Goal: Navigation & Orientation: Find specific page/section

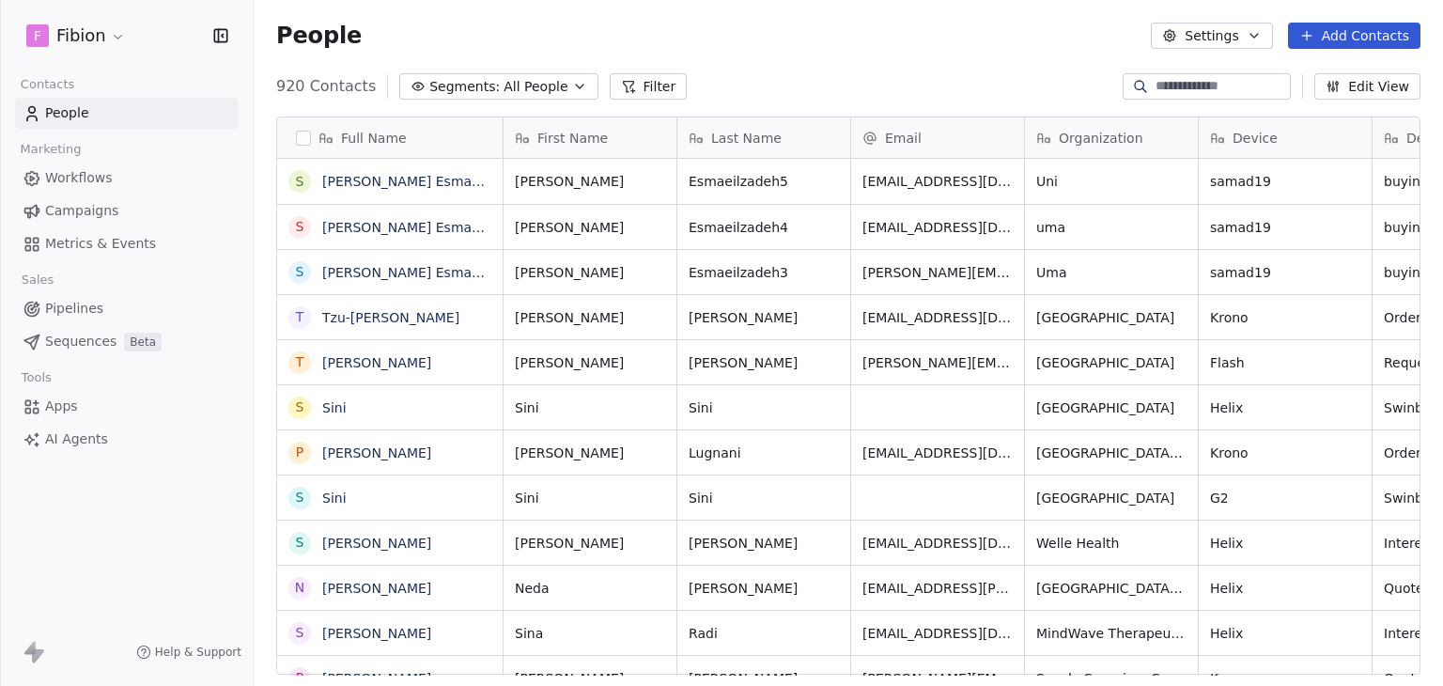
scroll to position [588, 1175]
click at [115, 39] on html "F Fibion Contacts People Marketing Workflows Campaigns Metrics & Events Sales P…" at bounding box center [721, 343] width 1443 height 686
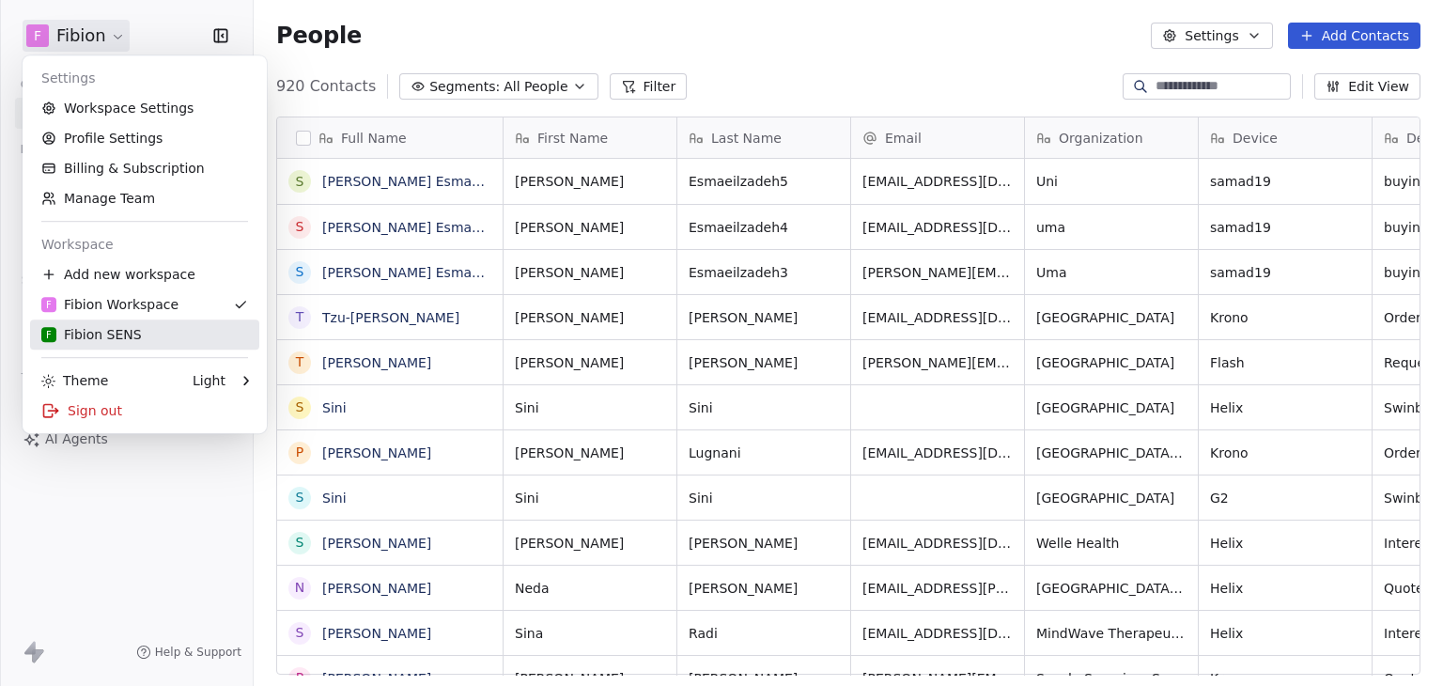
click at [71, 332] on div "F Fibion SENS" at bounding box center [91, 334] width 101 height 19
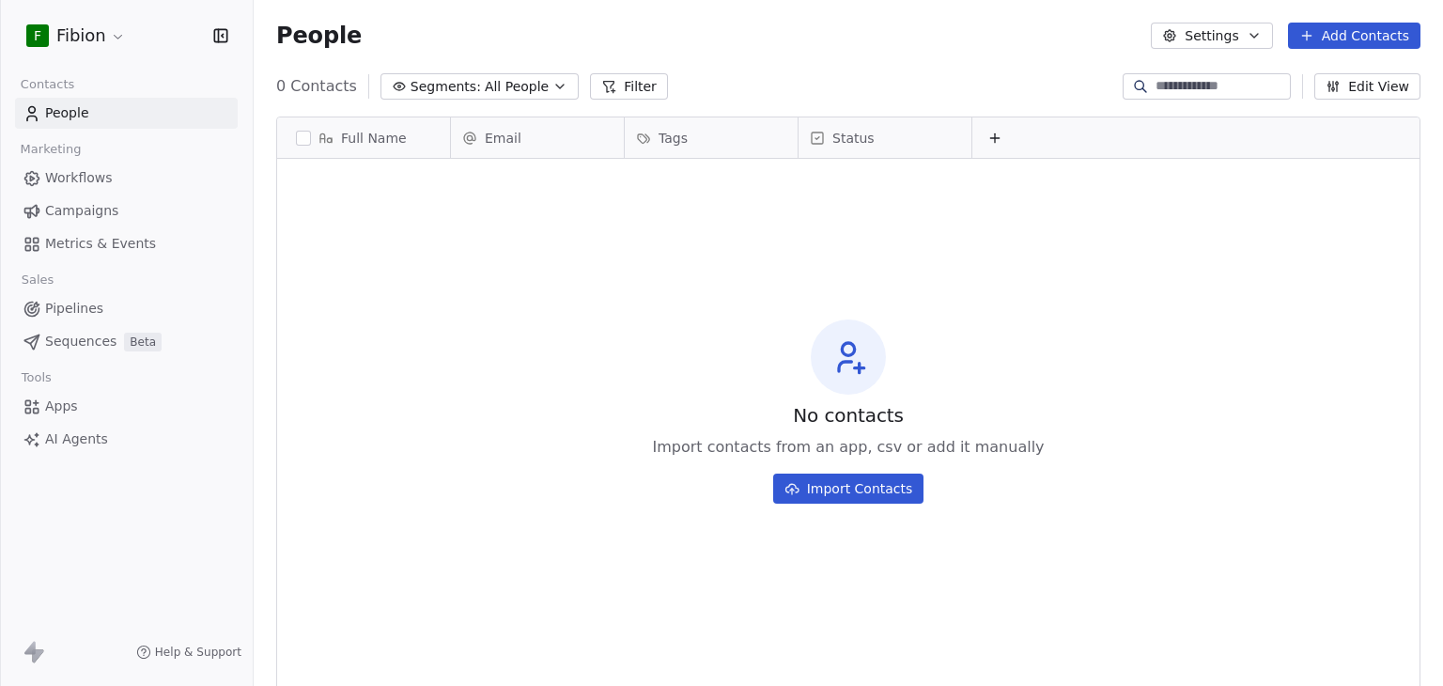
scroll to position [588, 1175]
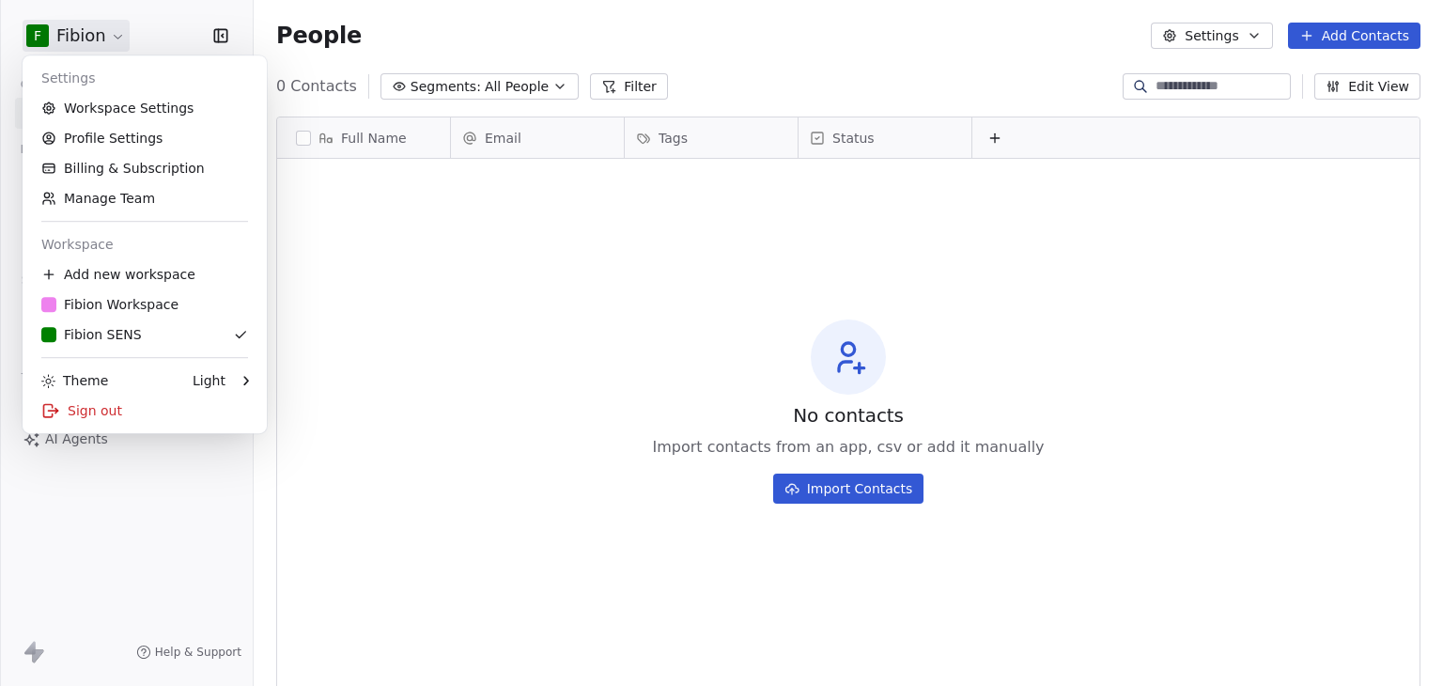
click at [101, 40] on html "F Fibion Contacts People Marketing Workflows Campaigns Metrics & Events Sales P…" at bounding box center [721, 343] width 1443 height 686
click at [111, 102] on link "Workspace Settings" at bounding box center [144, 108] width 229 height 30
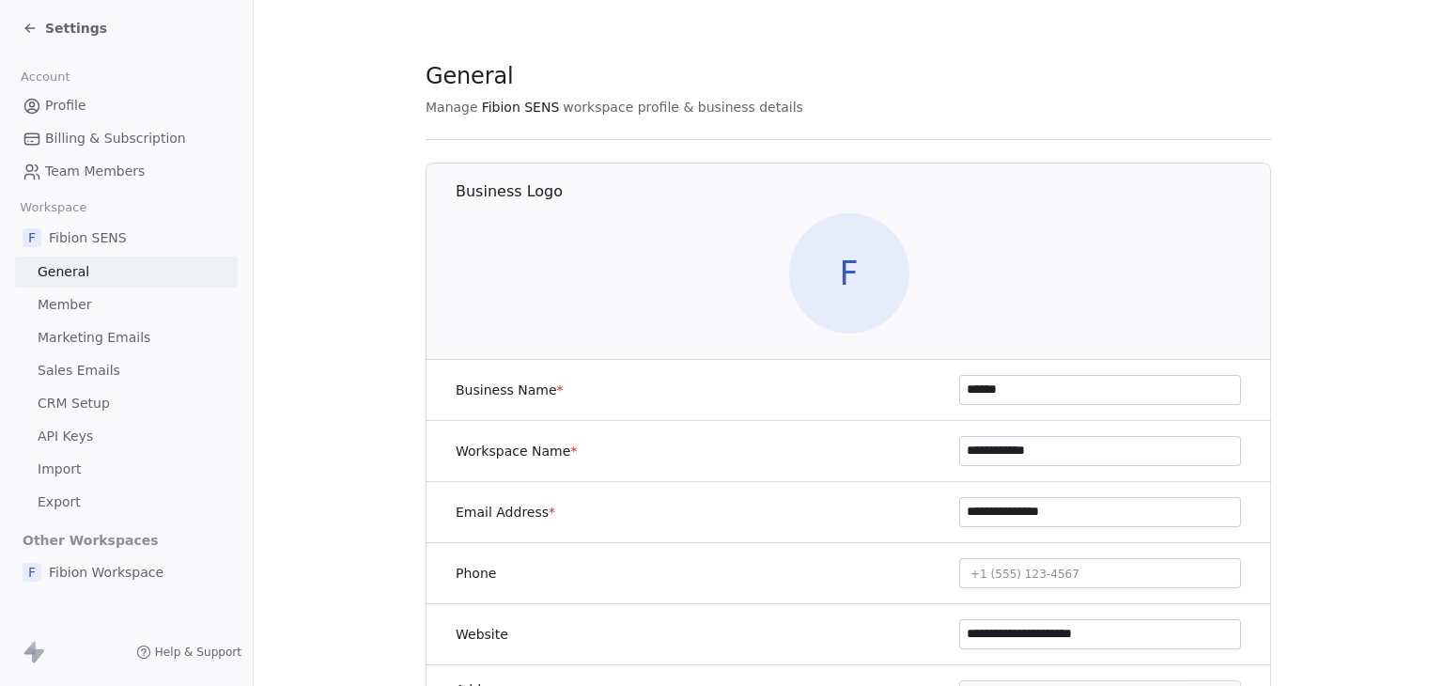
click at [75, 30] on span "Settings" at bounding box center [76, 28] width 62 height 19
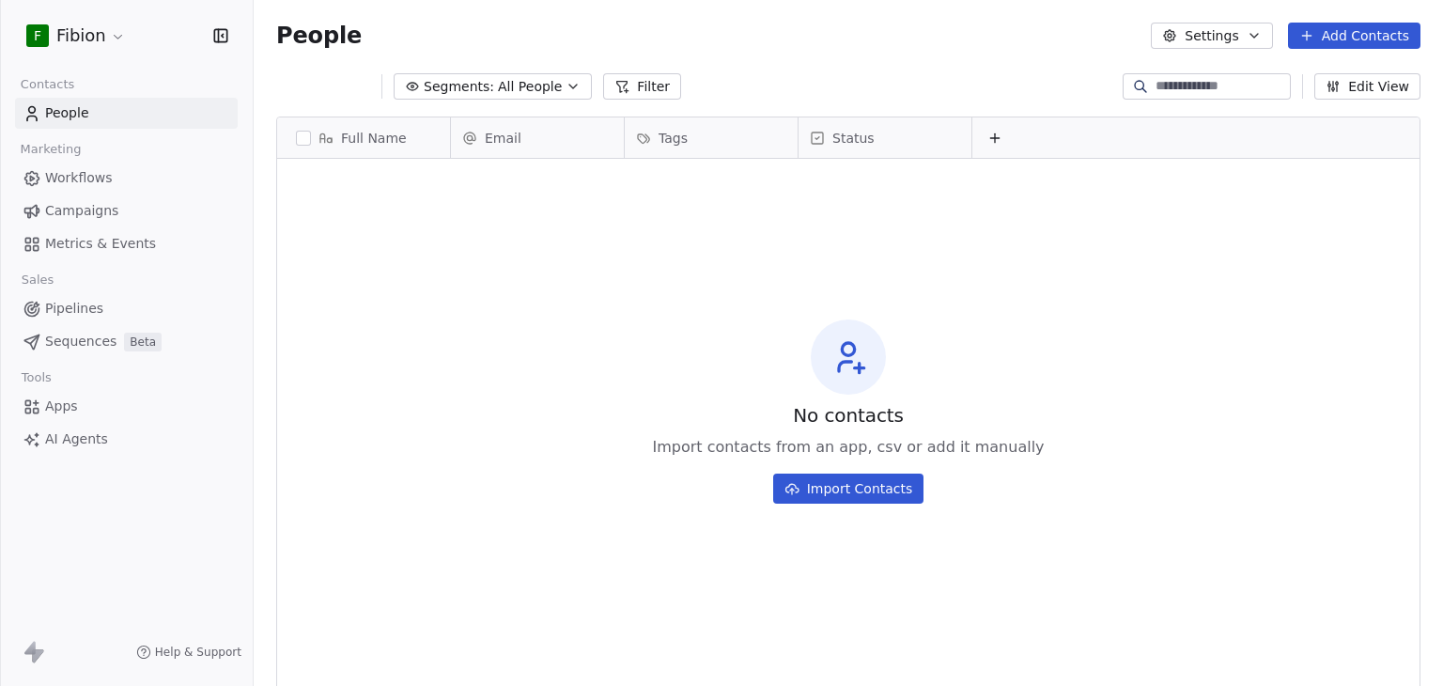
scroll to position [588, 1175]
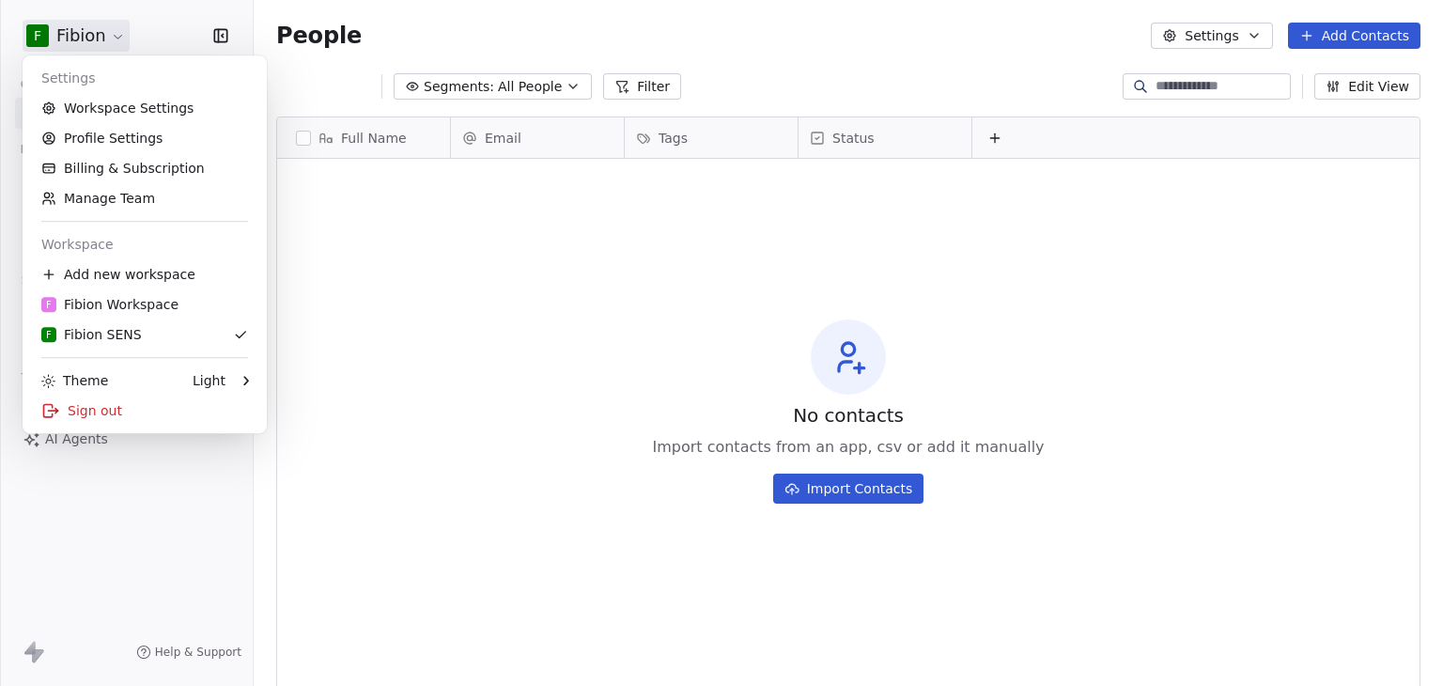
click at [75, 30] on html "F Fibion Contacts People Marketing Workflows Campaigns Metrics & Events Sales P…" at bounding box center [721, 343] width 1443 height 686
click at [112, 310] on div "F Fibion Workspace" at bounding box center [109, 304] width 137 height 19
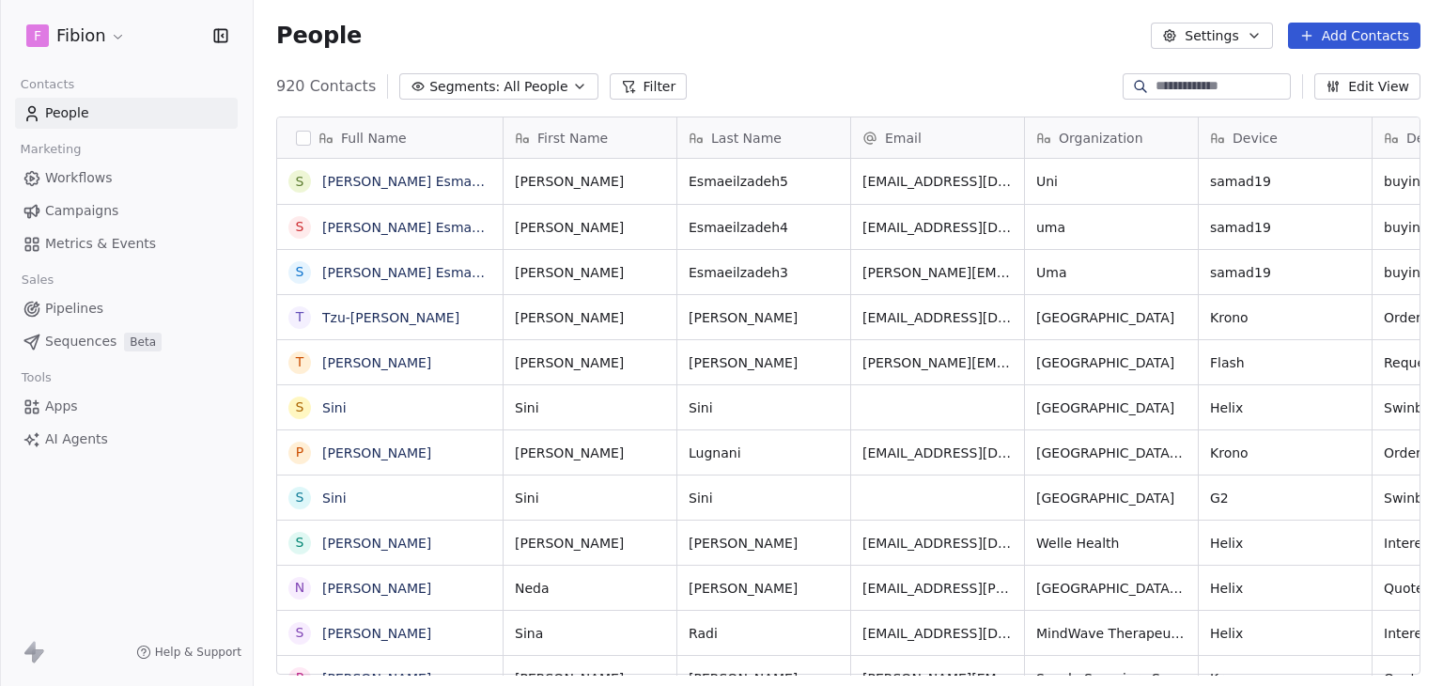
scroll to position [588, 1175]
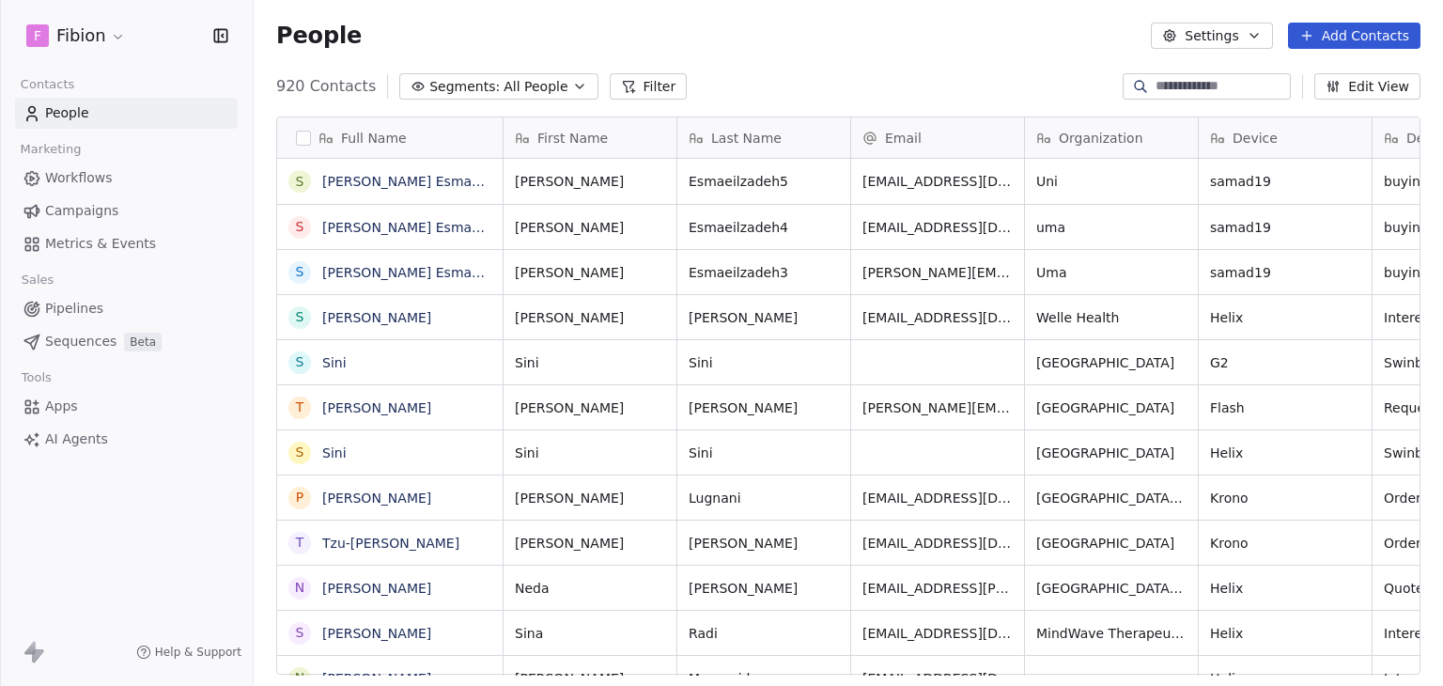
click at [105, 36] on html "F Fibion Contacts People Marketing Workflows Campaigns Metrics & Events Sales P…" at bounding box center [721, 343] width 1443 height 686
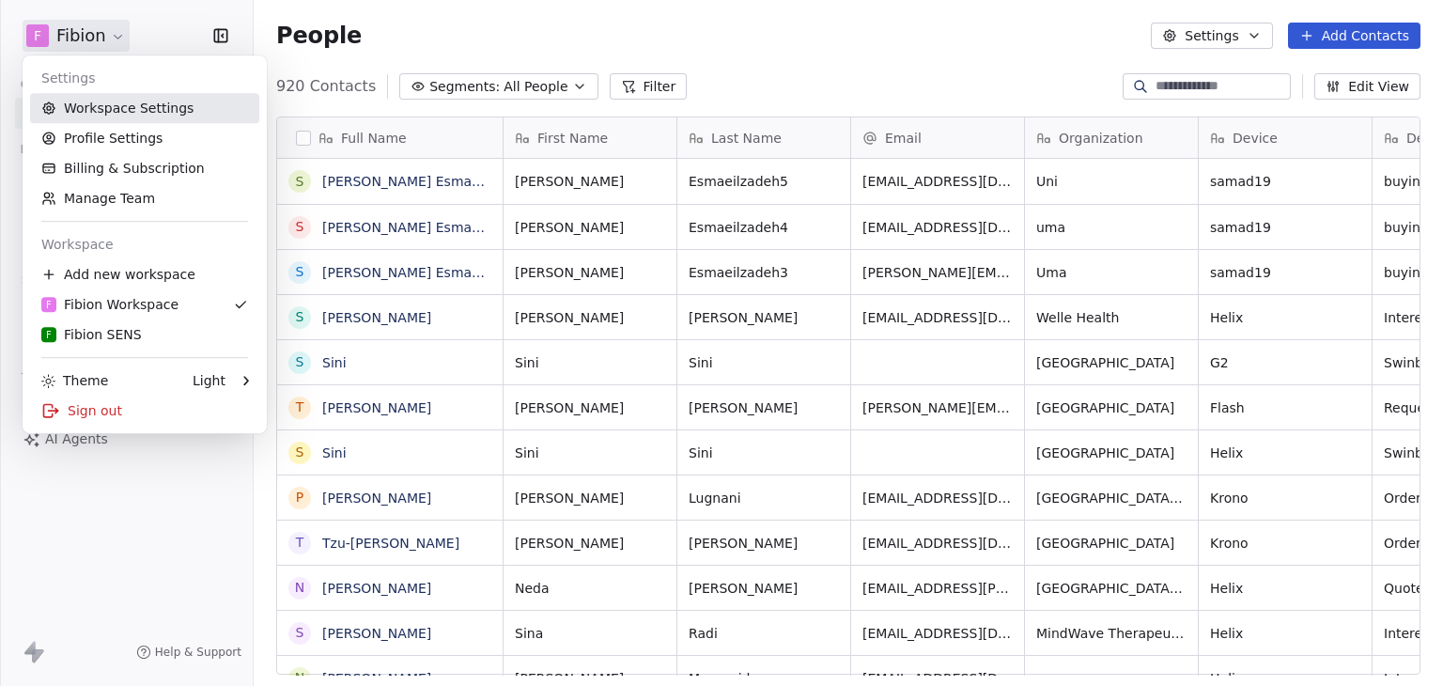
click at [112, 109] on link "Workspace Settings" at bounding box center [144, 108] width 229 height 30
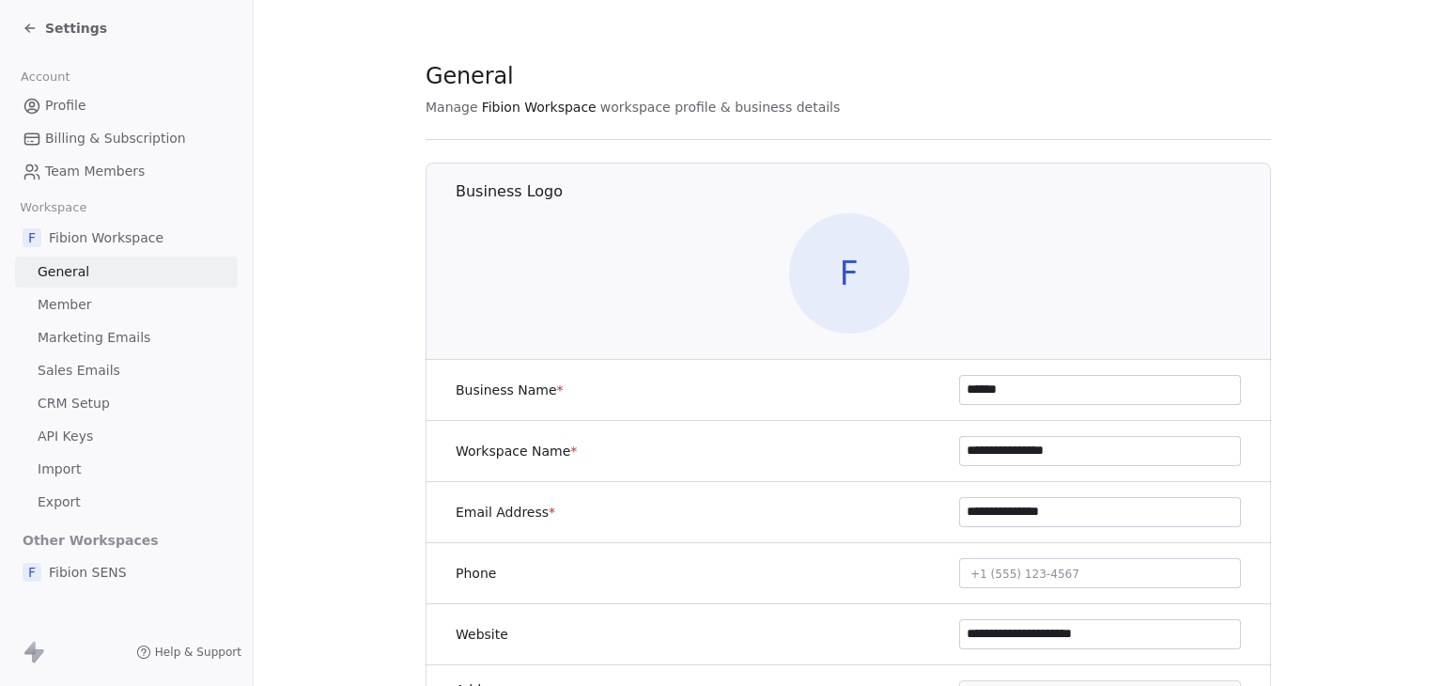
click at [66, 22] on span "Settings" at bounding box center [76, 28] width 62 height 19
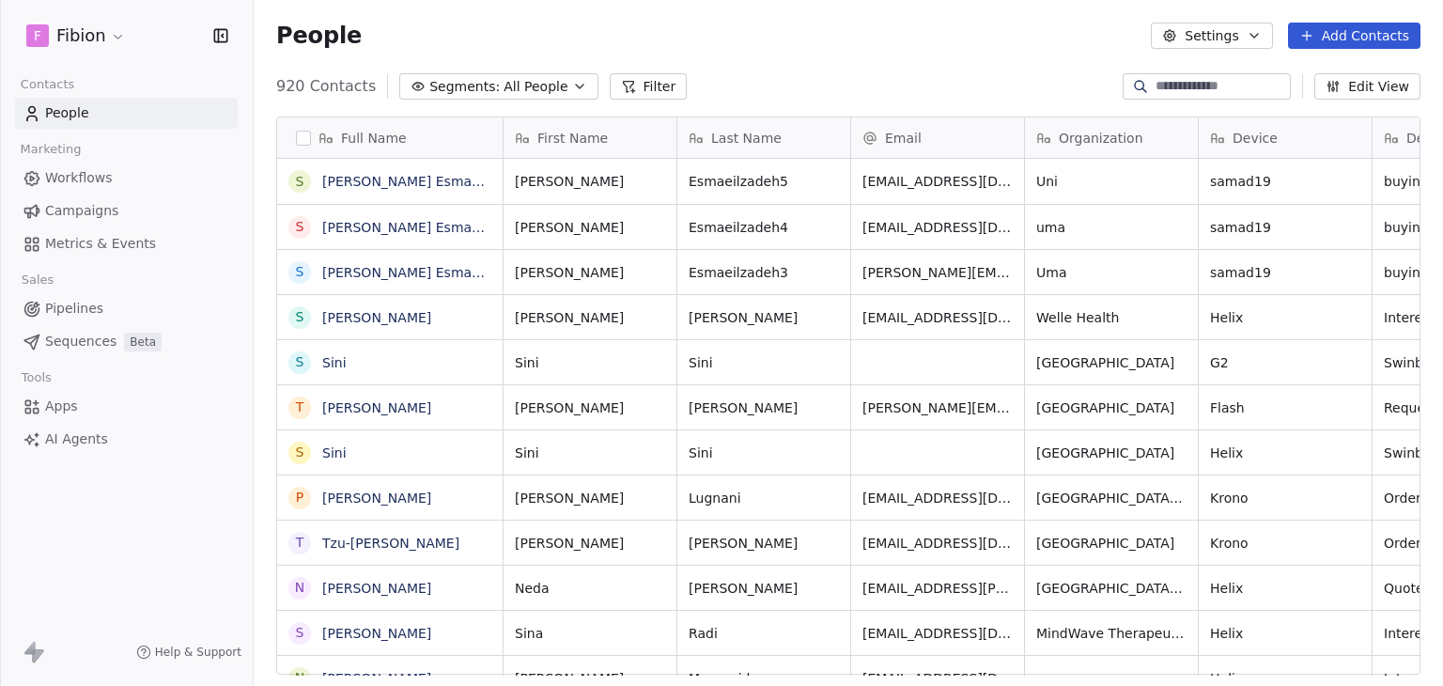
scroll to position [588, 1175]
click at [86, 28] on html "F Fibion Contacts People Marketing Workflows Campaigns Metrics & Events Sales P…" at bounding box center [721, 343] width 1443 height 686
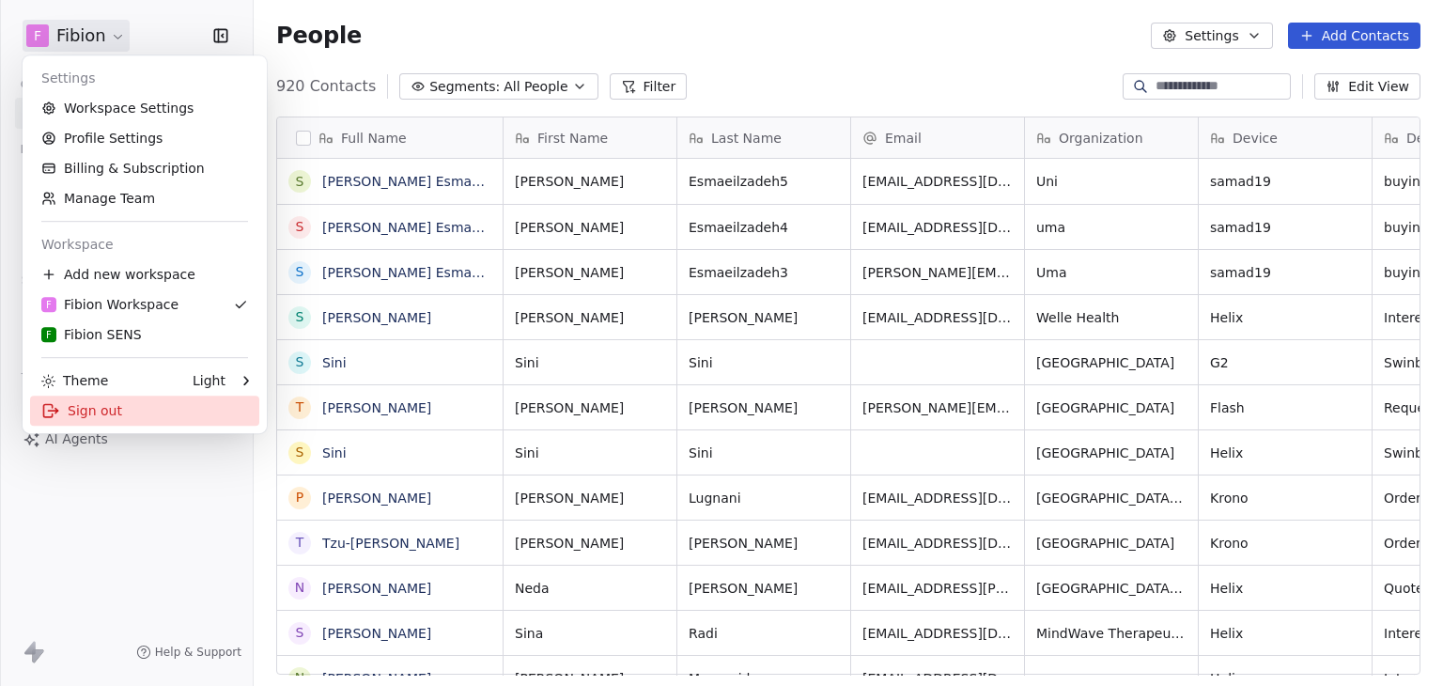
click at [109, 411] on div "Sign out" at bounding box center [144, 411] width 229 height 30
